Goal: Task Accomplishment & Management: Complete application form

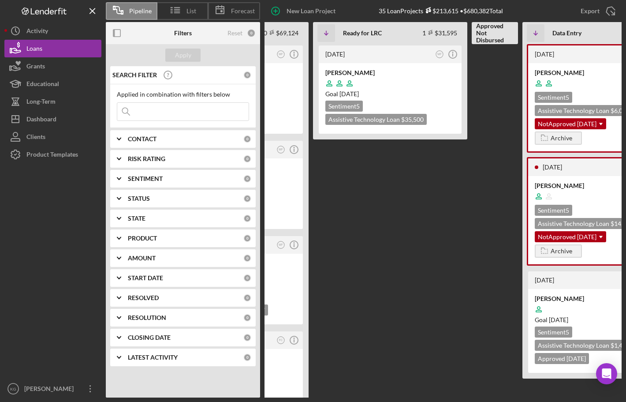
scroll to position [0, 328]
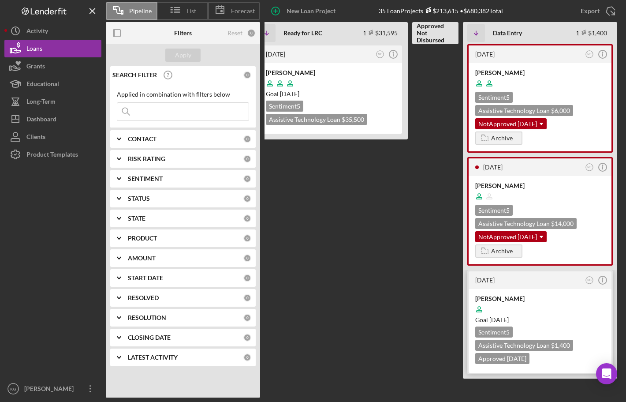
click at [593, 312] on div at bounding box center [540, 309] width 130 height 17
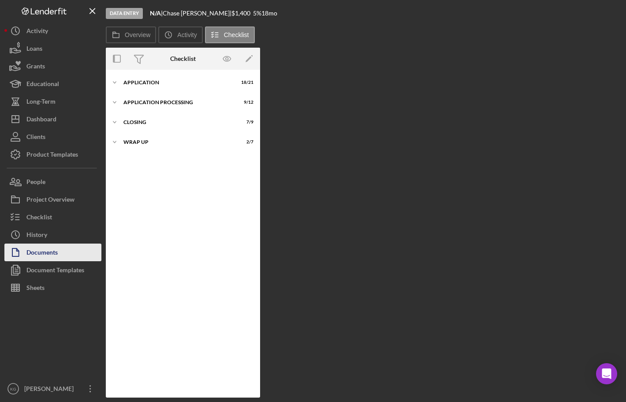
click at [40, 252] on div "Documents" at bounding box center [41, 253] width 31 height 20
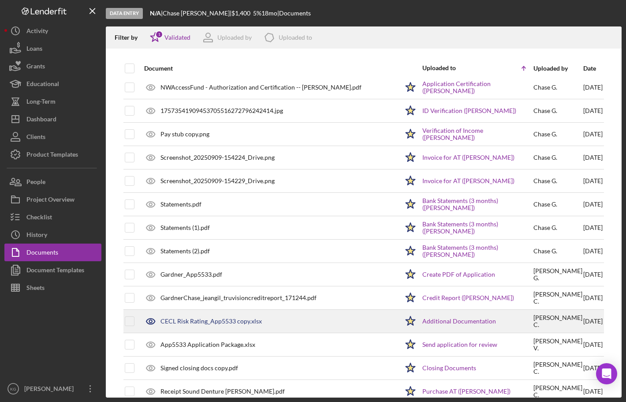
scroll to position [42, 0]
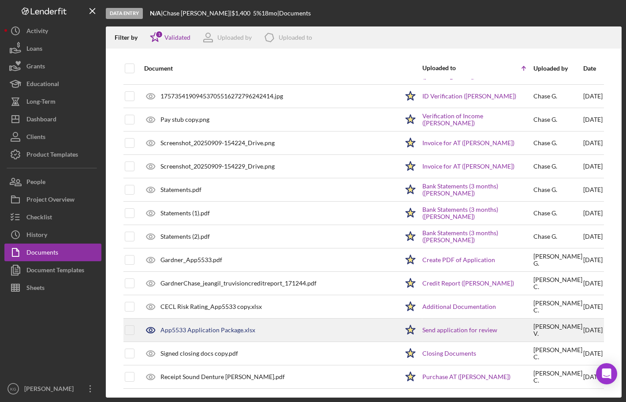
click at [196, 328] on div "App5533 Application Package.xlsx" at bounding box center [207, 329] width 95 height 7
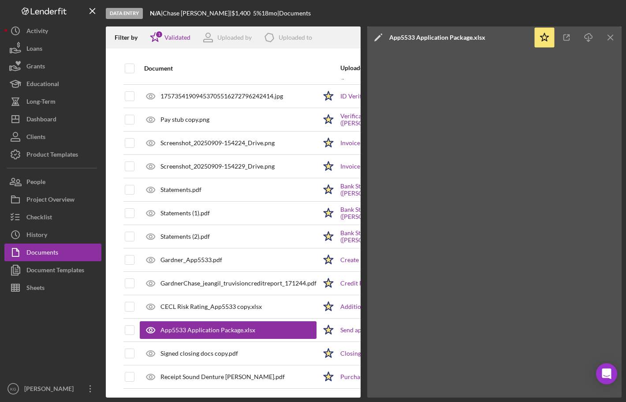
click at [60, 331] on div at bounding box center [52, 337] width 97 height 83
click at [34, 48] on div "Loans" at bounding box center [34, 50] width 16 height 20
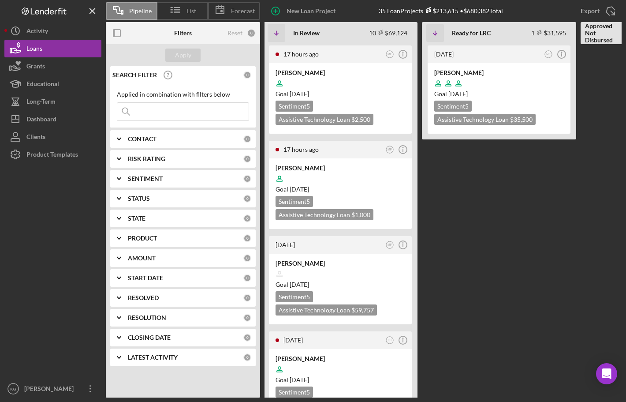
scroll to position [0, 277]
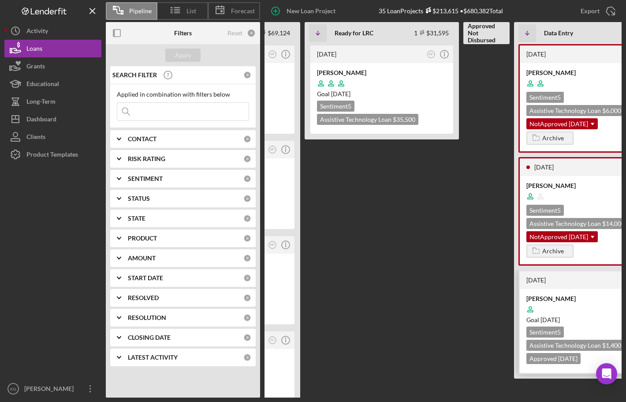
click at [580, 304] on div at bounding box center [591, 309] width 130 height 17
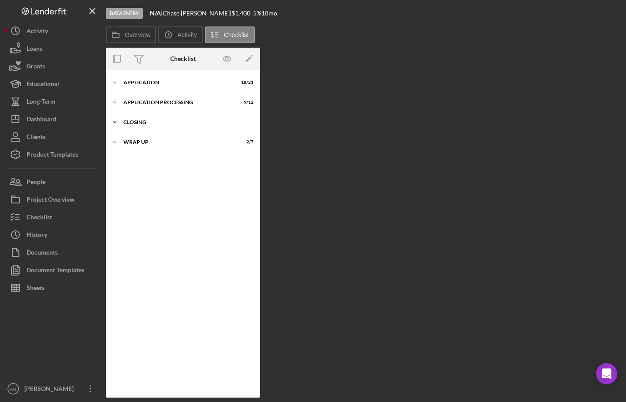
click at [165, 121] on div "Closing" at bounding box center [186, 121] width 126 height 5
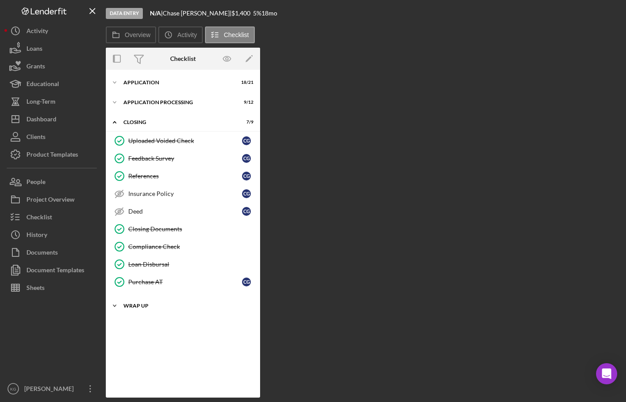
click at [165, 304] on div "Wrap up" at bounding box center [186, 305] width 126 height 5
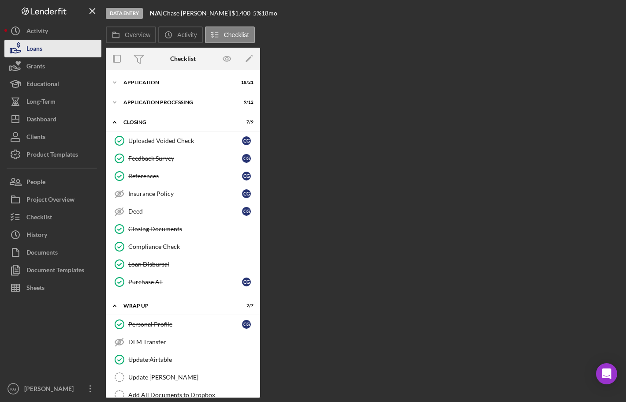
click at [33, 50] on div "Loans" at bounding box center [34, 50] width 16 height 20
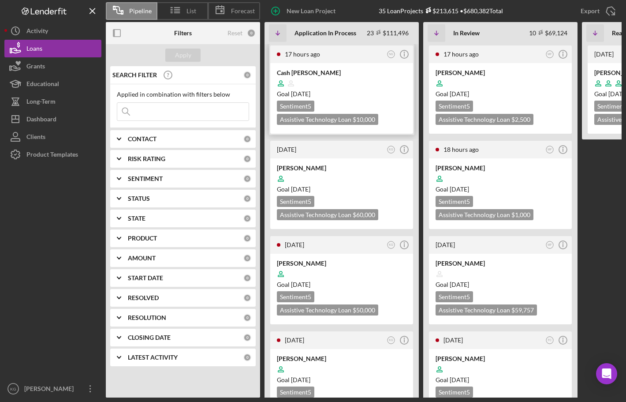
click at [381, 81] on div at bounding box center [342, 83] width 130 height 17
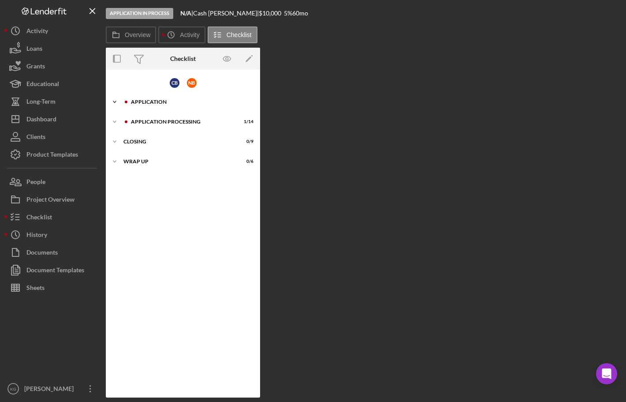
click at [153, 100] on div "Application" at bounding box center [190, 101] width 118 height 5
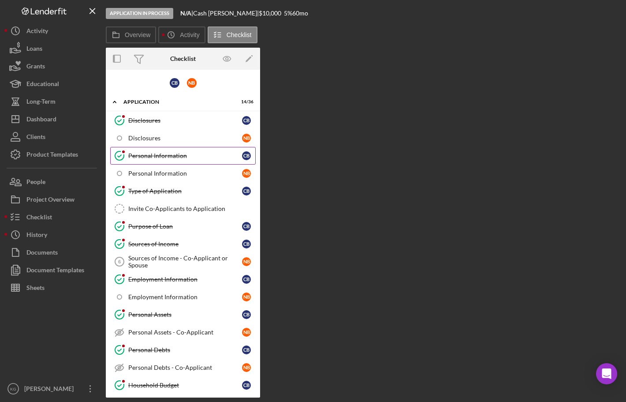
click at [175, 154] on div "Personal Information" at bounding box center [185, 155] width 114 height 7
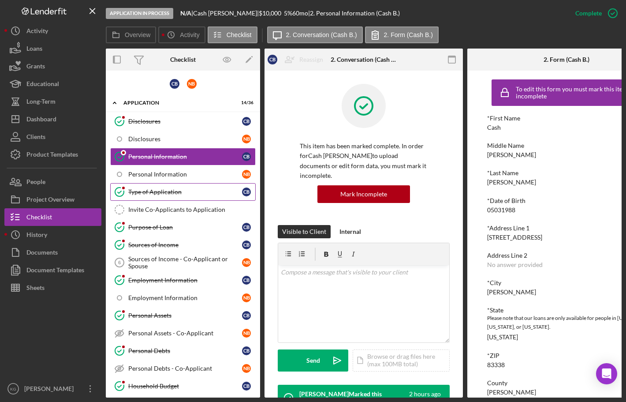
click at [160, 191] on div "Type of Application" at bounding box center [185, 191] width 114 height 7
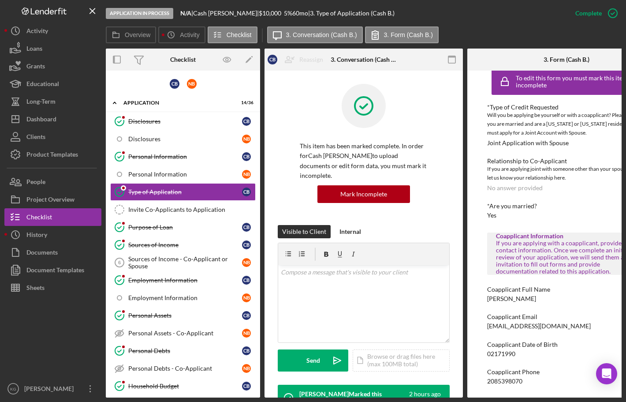
scroll to position [14, 0]
click at [149, 207] on div "Invite Co-Applicants to Application" at bounding box center [191, 209] width 127 height 7
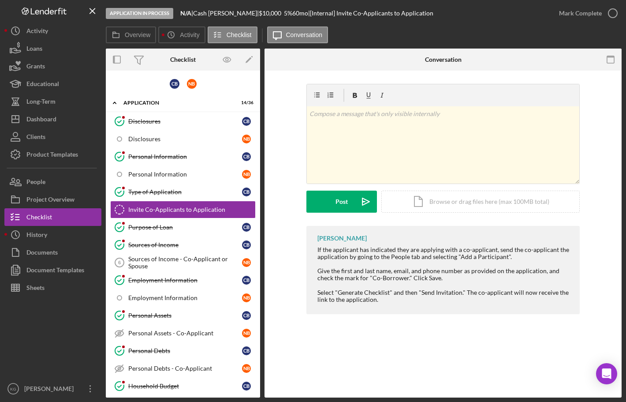
click at [294, 343] on div "Invite Co-Applicants to Application Invite Co-Applicants to Application v Color…" at bounding box center [442, 234] width 357 height 327
click at [173, 210] on div "Invite Co-Applicants to Application" at bounding box center [191, 209] width 127 height 7
click at [320, 349] on div "Invite Co-Applicants to Application Invite Co-Applicants to Application v Color…" at bounding box center [442, 234] width 357 height 327
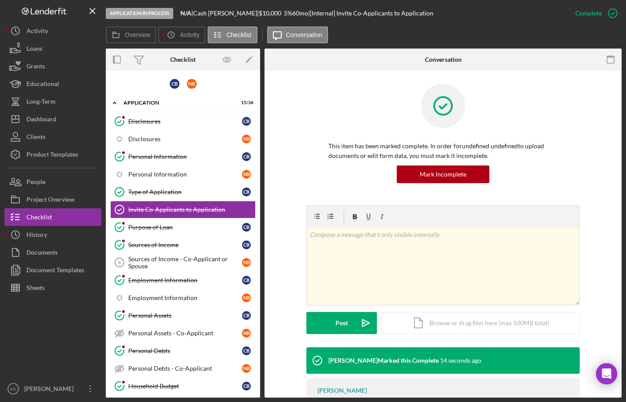
click at [288, 106] on div "This item has been marked complete. In order for undefined undefined to upload …" at bounding box center [443, 144] width 331 height 121
click at [147, 225] on div "Purpose of Loan" at bounding box center [185, 226] width 114 height 7
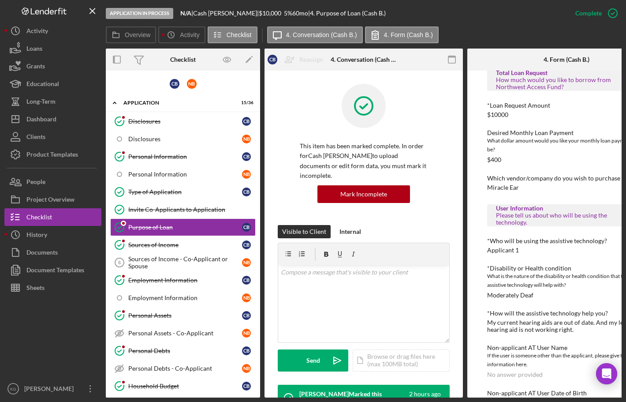
scroll to position [415, 0]
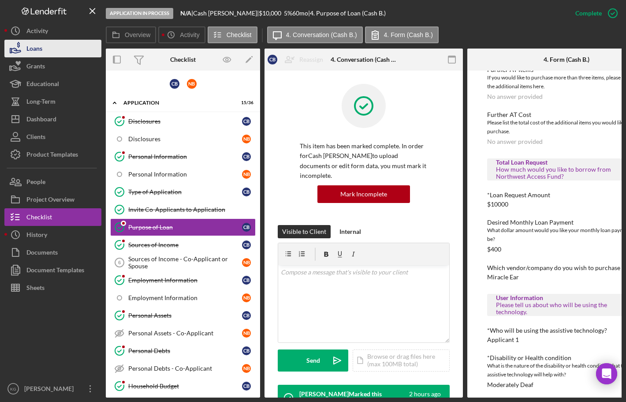
click at [43, 48] on button "Loans" at bounding box center [52, 49] width 97 height 18
